Goal: Communication & Community: Ask a question

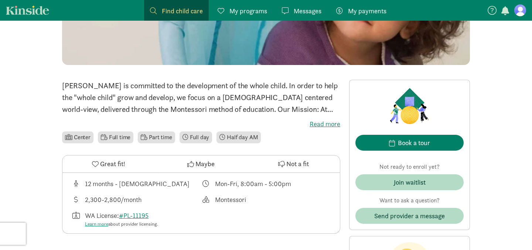
scroll to position [192, 0]
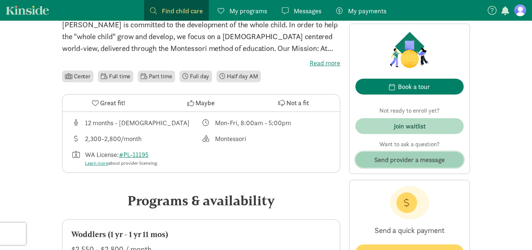
click at [407, 160] on span "Send provider a message" at bounding box center [410, 160] width 71 height 10
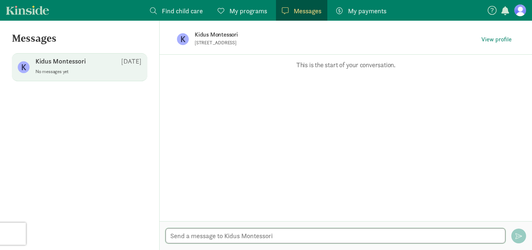
click at [224, 239] on textarea at bounding box center [336, 235] width 340 height 15
paste textarea "Good morning, I have been approved for CCAP and I’m currently looking for a pro…"
type textarea "Good morning, I have been approved for CCAP and I’m currently looking for a pro…"
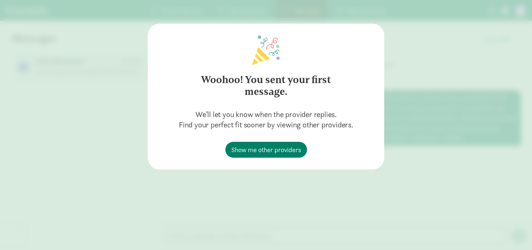
click at [436, 96] on div "Woohoo! You sent your first message. We’ll let you know when the provider repli…" at bounding box center [266, 125] width 532 height 250
click at [448, 112] on div "Woohoo! You sent your first message. We’ll let you know when the provider repli…" at bounding box center [266, 125] width 532 height 250
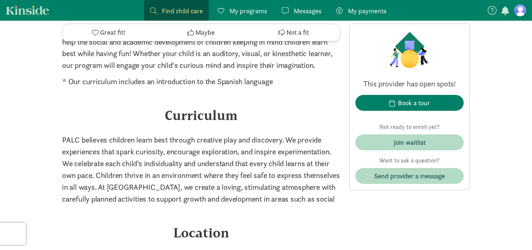
scroll to position [693, 0]
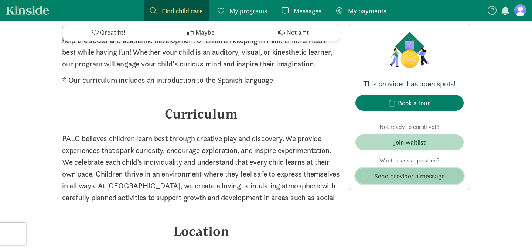
click at [401, 173] on span "Send provider a message" at bounding box center [410, 176] width 71 height 10
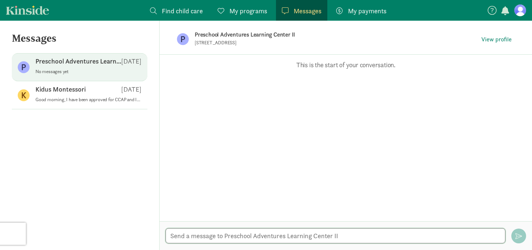
click at [253, 233] on textarea at bounding box center [336, 235] width 340 height 15
paste textarea "Good morning, I have been approved for CCAP and I’m currently looking for a pro…"
type textarea "Good morning, I have been approved for CCAP and I’m currently looking for a pro…"
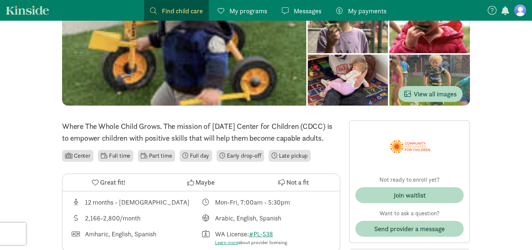
scroll to position [94, 0]
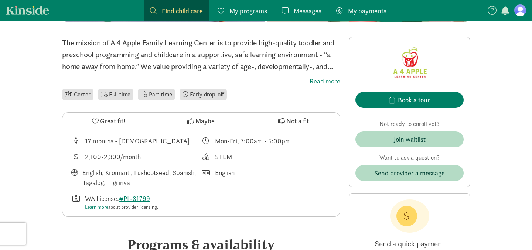
scroll to position [177, 0]
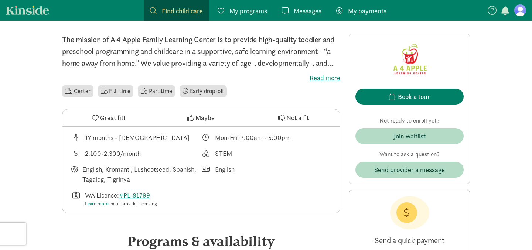
click at [320, 77] on label "Read more" at bounding box center [201, 78] width 278 height 9
click at [0, 0] on input "Read more" at bounding box center [0, 0] width 0 height 0
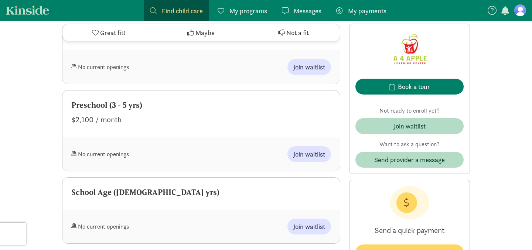
scroll to position [485, 0]
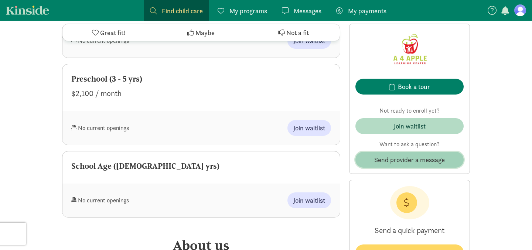
click at [409, 155] on span "Send provider a message" at bounding box center [410, 160] width 71 height 10
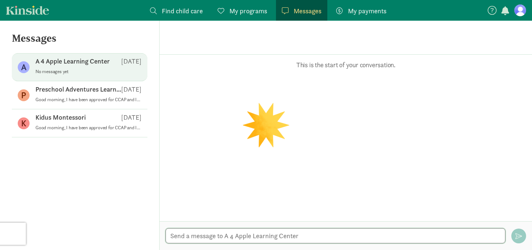
click at [243, 236] on textarea at bounding box center [336, 235] width 340 height 15
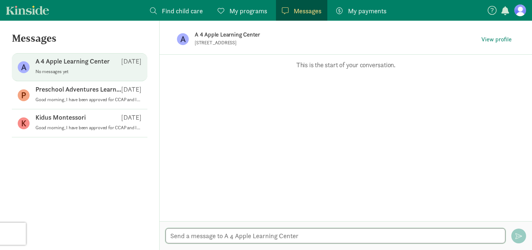
paste textarea "Good morning, I have been approved for CCAP and I’m currently looking for a pro…"
type textarea "Good morning, I have been approved for CCAP and I’m currently looking for a pro…"
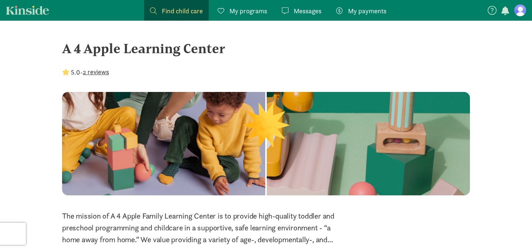
scroll to position [485, 0]
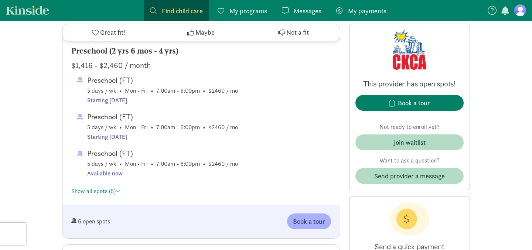
scroll to position [1017, 0]
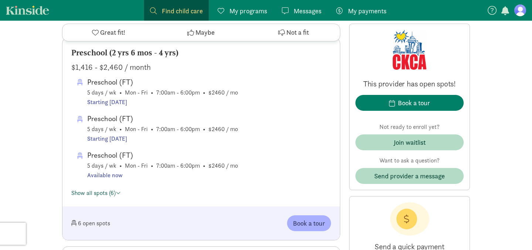
click at [116, 192] on link "Show all spots (6)" at bounding box center [96, 193] width 50 height 8
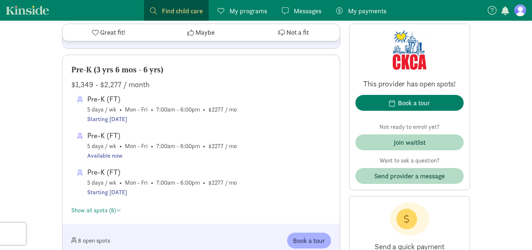
scroll to position [1322, 0]
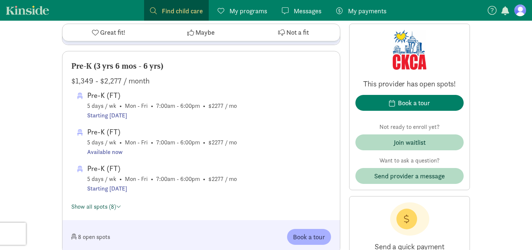
click at [120, 205] on span at bounding box center [118, 207] width 5 height 6
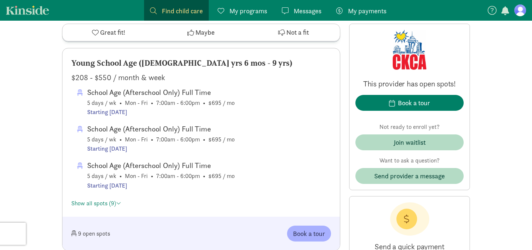
scroll to position [1719, 0]
click at [118, 201] on span at bounding box center [118, 203] width 5 height 6
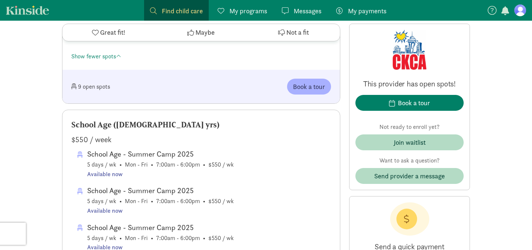
scroll to position [2085, 0]
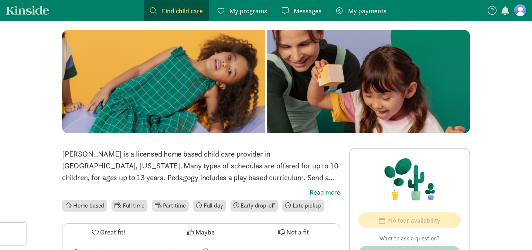
scroll to position [66, 0]
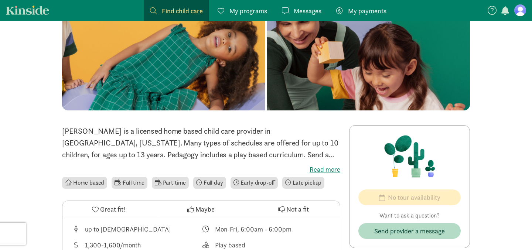
click at [322, 172] on label "Read more" at bounding box center [201, 169] width 278 height 9
click at [0, 0] on input "Read more" at bounding box center [0, 0] width 0 height 0
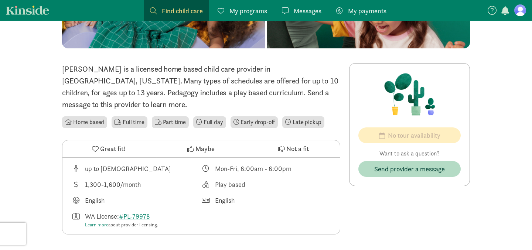
scroll to position [150, 0]
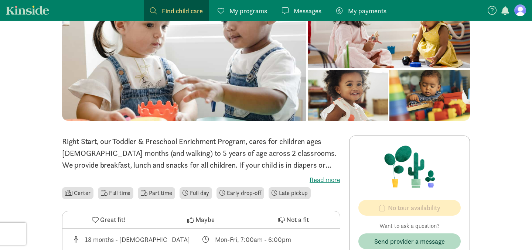
scroll to position [79, 0]
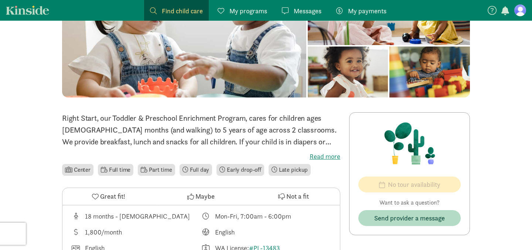
click at [327, 160] on label "Read more" at bounding box center [201, 156] width 278 height 9
click at [0, 0] on input "Read more" at bounding box center [0, 0] width 0 height 0
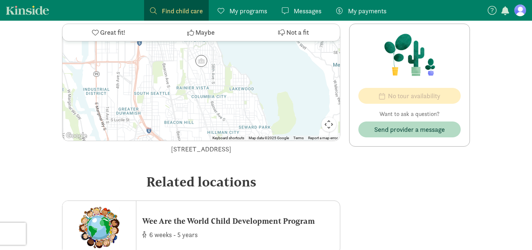
scroll to position [763, 0]
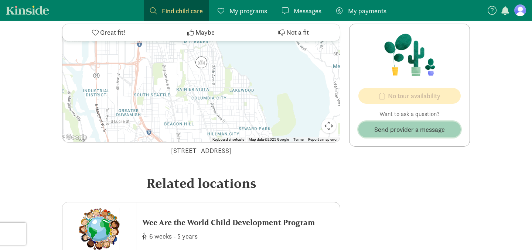
click at [407, 135] on button "Send provider a message" at bounding box center [410, 130] width 102 height 16
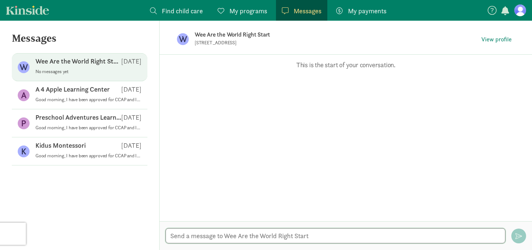
click at [261, 237] on textarea at bounding box center [336, 235] width 340 height 15
paste textarea "Good morning, I have been approved for CCAP and I’m currently looking for a pro…"
type textarea "Good morning, I have been approved for CCAP and I’m currently looking for a pro…"
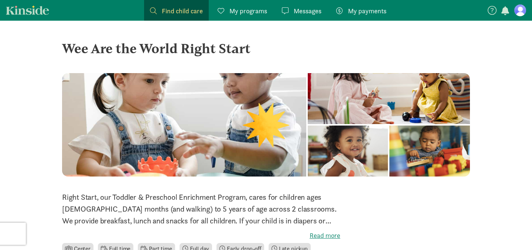
scroll to position [763, 0]
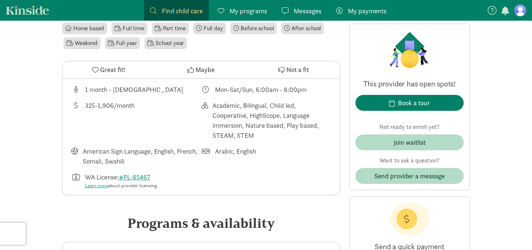
scroll to position [242, 0]
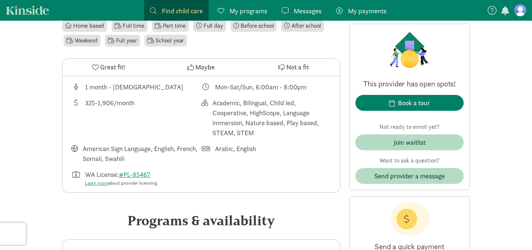
click at [528, 3] on nav "Find child care Find My programs Programs Messages Messages My payments Pay" at bounding box center [266, 10] width 532 height 21
click at [526, 5] on link at bounding box center [521, 10] width 12 height 12
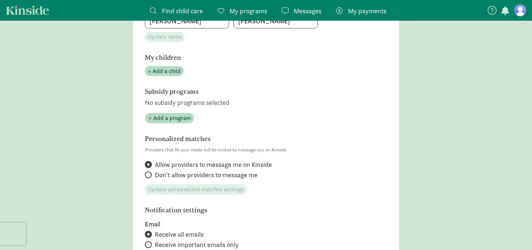
scroll to position [159, 0]
click at [155, 177] on span "Don't allow providers to message me" at bounding box center [206, 174] width 103 height 9
click at [150, 177] on input "Don't allow providers to message me" at bounding box center [147, 174] width 5 height 5
radio input "true"
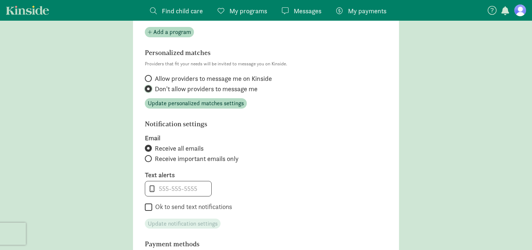
scroll to position [243, 0]
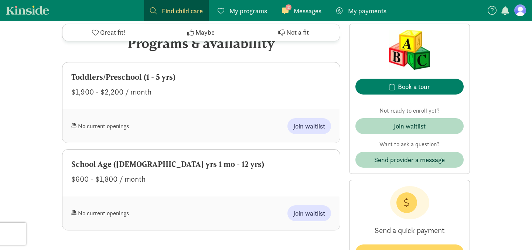
scroll to position [373, 0]
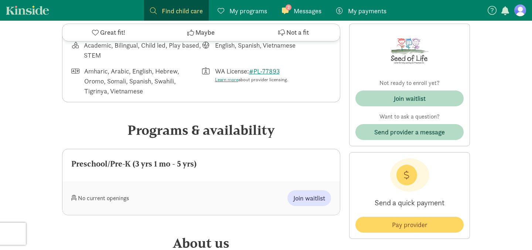
scroll to position [363, 0]
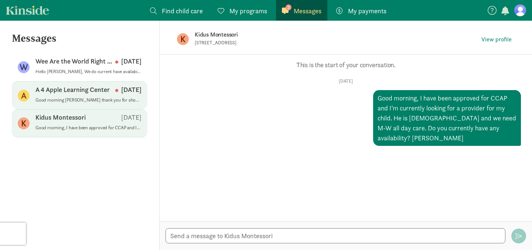
click at [70, 98] on p "Good morning [PERSON_NAME] thank you for showing interest in bringing your chil…" at bounding box center [88, 100] width 106 height 6
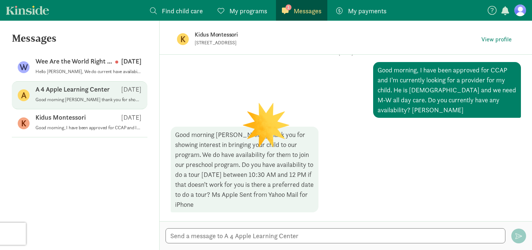
scroll to position [28, 0]
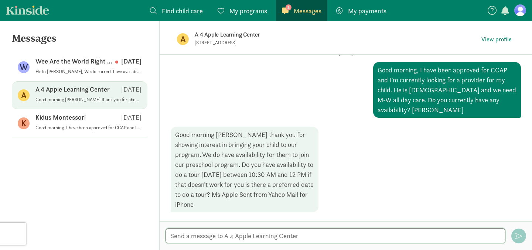
click at [256, 234] on textarea at bounding box center [336, 235] width 340 height 15
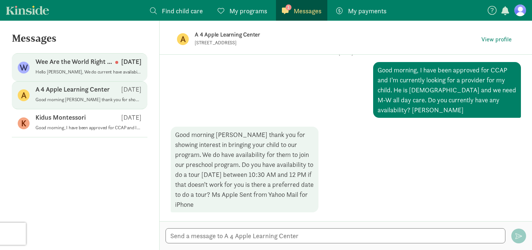
click at [85, 66] on div "Wee Are the World Right Start Aug 13" at bounding box center [88, 63] width 106 height 12
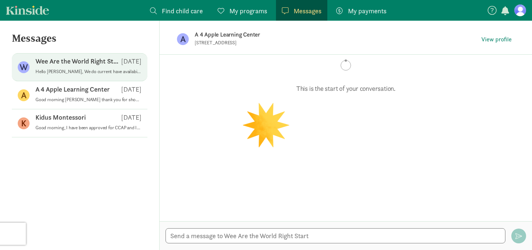
scroll to position [0, 0]
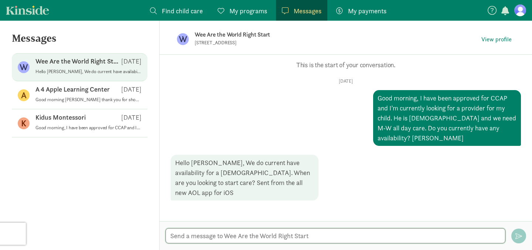
click at [215, 236] on textarea at bounding box center [336, 235] width 340 height 15
type textarea "We are looking to start asap. Do you have any additional tuition assistance pro…"
drag, startPoint x: 424, startPoint y: 234, endPoint x: 253, endPoint y: 236, distance: 171.9
click at [253, 236] on textarea "We are looking to start asap. Do you have any additional tuition assistance pro…" at bounding box center [336, 235] width 340 height 15
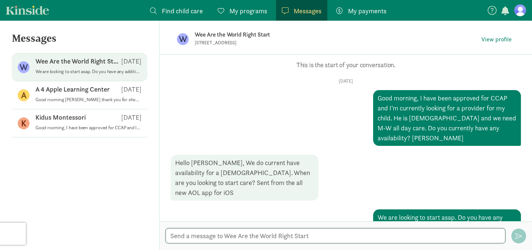
scroll to position [13, 0]
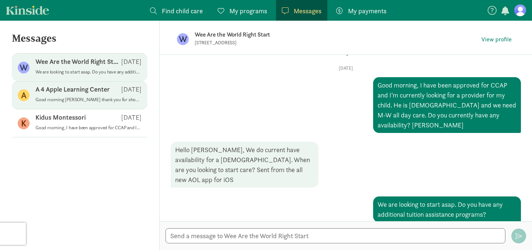
click at [93, 102] on p "Good morning Ryan thank you for showing interest in bringing your child to our …" at bounding box center [88, 100] width 106 height 6
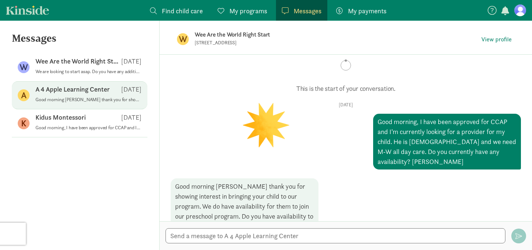
scroll to position [28, 0]
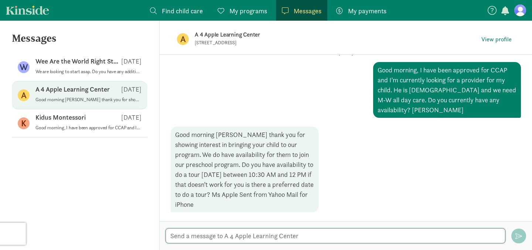
click at [245, 236] on textarea at bounding box center [336, 235] width 340 height 15
click at [250, 237] on textarea at bounding box center [336, 235] width 340 height 15
click at [246, 236] on textarea at bounding box center [336, 235] width 340 height 15
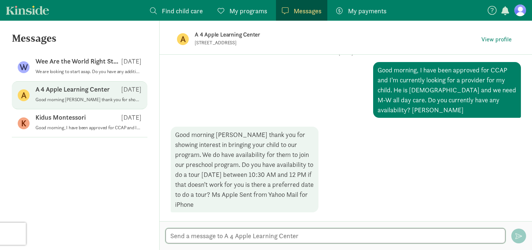
click at [246, 236] on textarea at bounding box center [336, 235] width 340 height 15
type textarea "U"
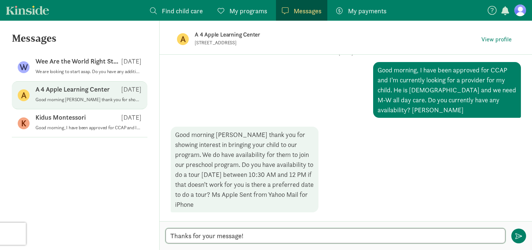
paste textarea "Do you have any additional tuition assistance programs?"
type textarea "Thanks for your message! Do you have any additional tuition assistance programs?"
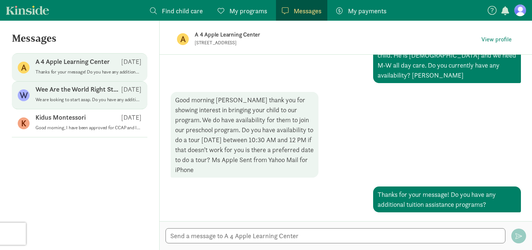
click at [61, 97] on p "We are looking to start asap. Do you have any additional tuition assistance pro…" at bounding box center [88, 100] width 106 height 6
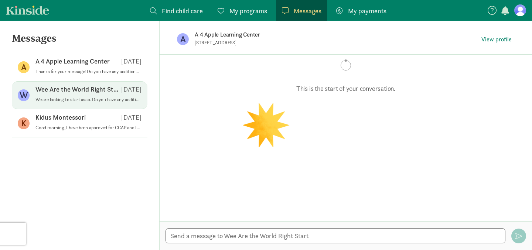
scroll to position [13, 0]
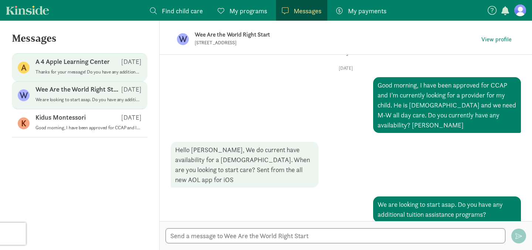
click at [83, 72] on p "Thanks for your message! Do you have any additional tuition assistance programs?" at bounding box center [88, 72] width 106 height 6
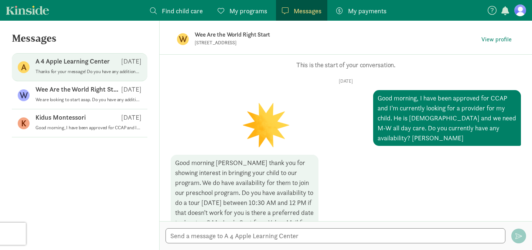
scroll to position [63, 0]
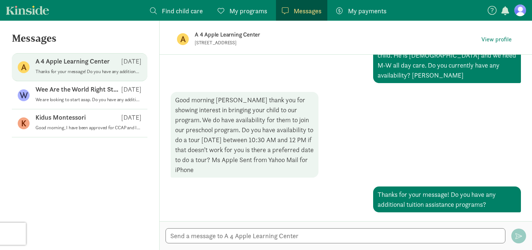
click at [86, 139] on div "Messages A A 4 Apple Learning Center Aug 13 Thanks for your message! Do you hav…" at bounding box center [80, 136] width 160 height 230
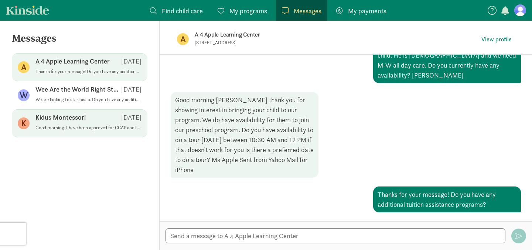
click at [95, 122] on div "Kidus Montessori Aug 13" at bounding box center [88, 119] width 106 height 12
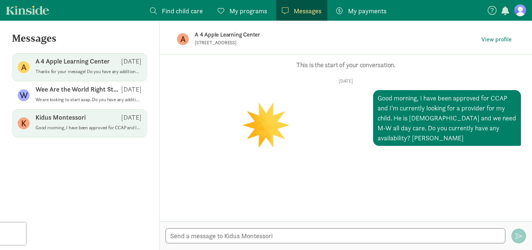
click at [95, 72] on p "Thanks for your message! Do you have any additional tuition assistance programs?" at bounding box center [88, 72] width 106 height 6
